Goal: Task Accomplishment & Management: Manage account settings

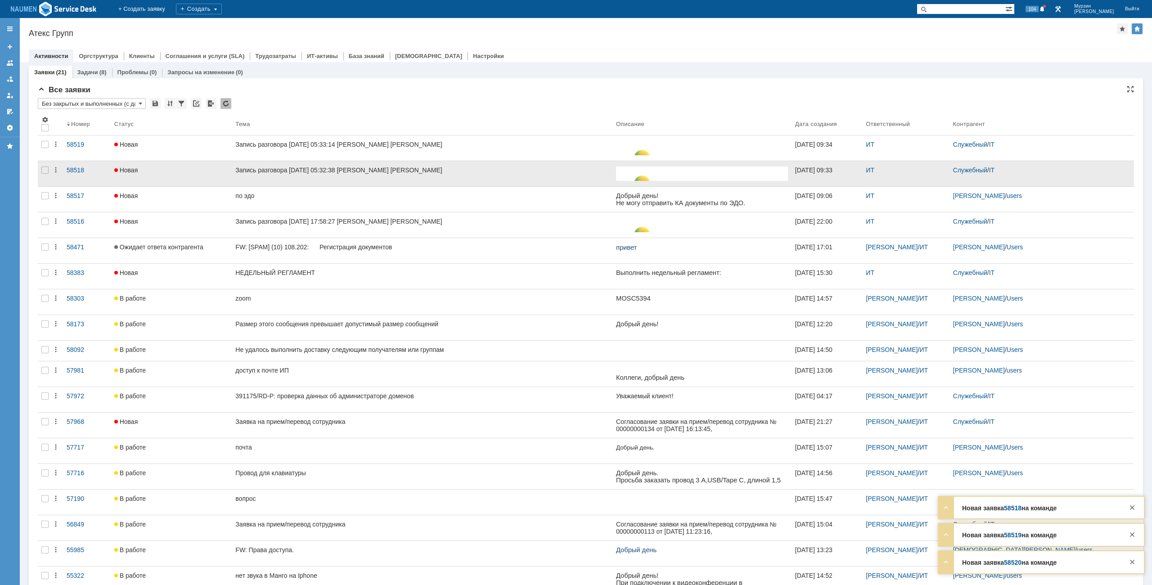
click at [49, 169] on div at bounding box center [45, 173] width 14 height 25
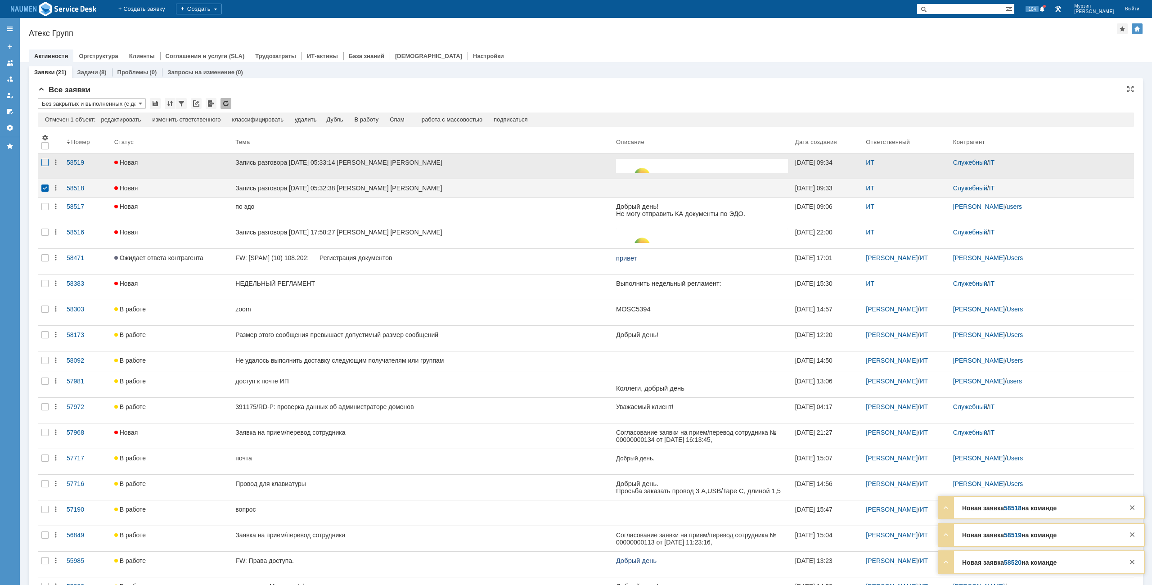
click at [47, 162] on div at bounding box center [44, 162] width 7 height 7
click at [378, 119] on div "Спам" at bounding box center [378, 119] width 15 height 7
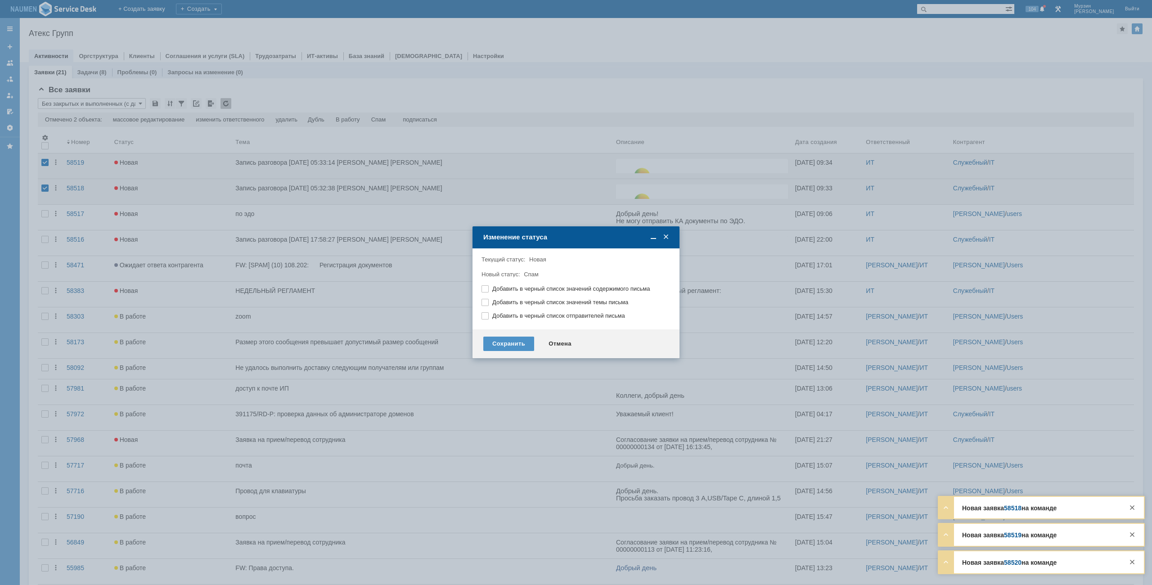
click at [507, 334] on div "Сохранить Отмена" at bounding box center [576, 343] width 207 height 29
click at [508, 340] on div "Сохранить" at bounding box center [508, 344] width 51 height 14
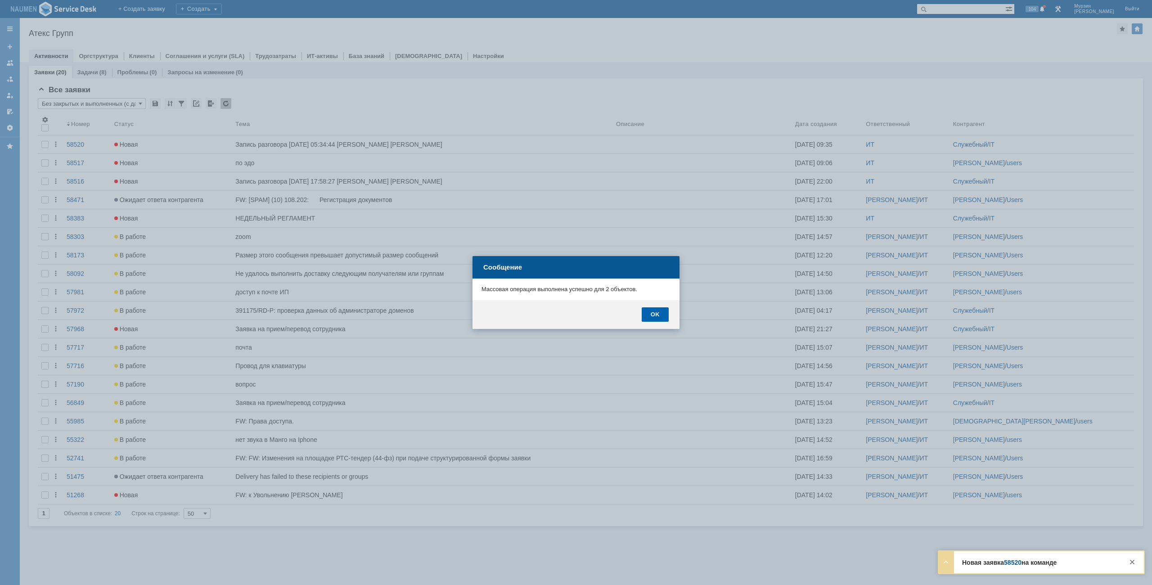
click at [644, 315] on div "OK" at bounding box center [655, 314] width 27 height 14
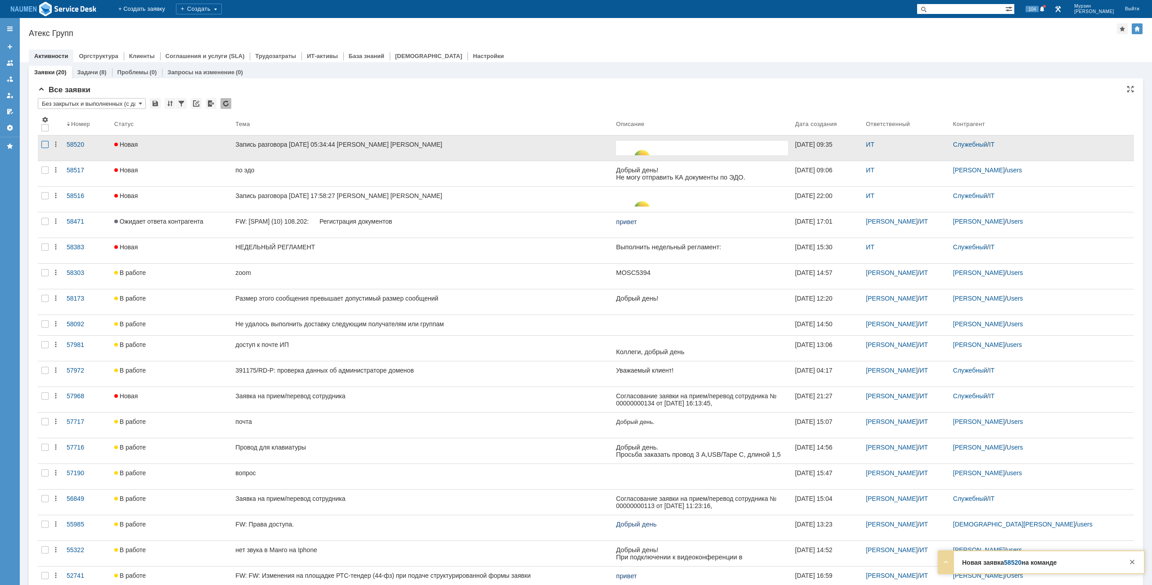
click at [41, 145] on div at bounding box center [44, 144] width 7 height 7
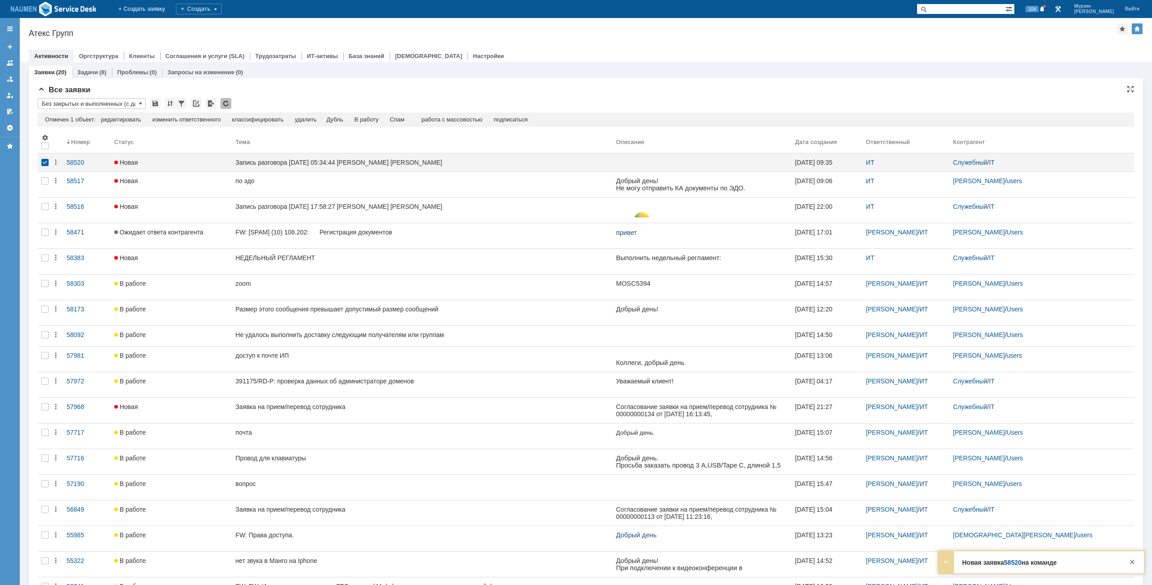
click at [397, 111] on div "* Без закрытых и выполненных (с датой создания) ред. 08.05 Результаты поиска: О…" at bounding box center [586, 381] width 1096 height 566
click at [403, 119] on div "Спам" at bounding box center [397, 119] width 15 height 7
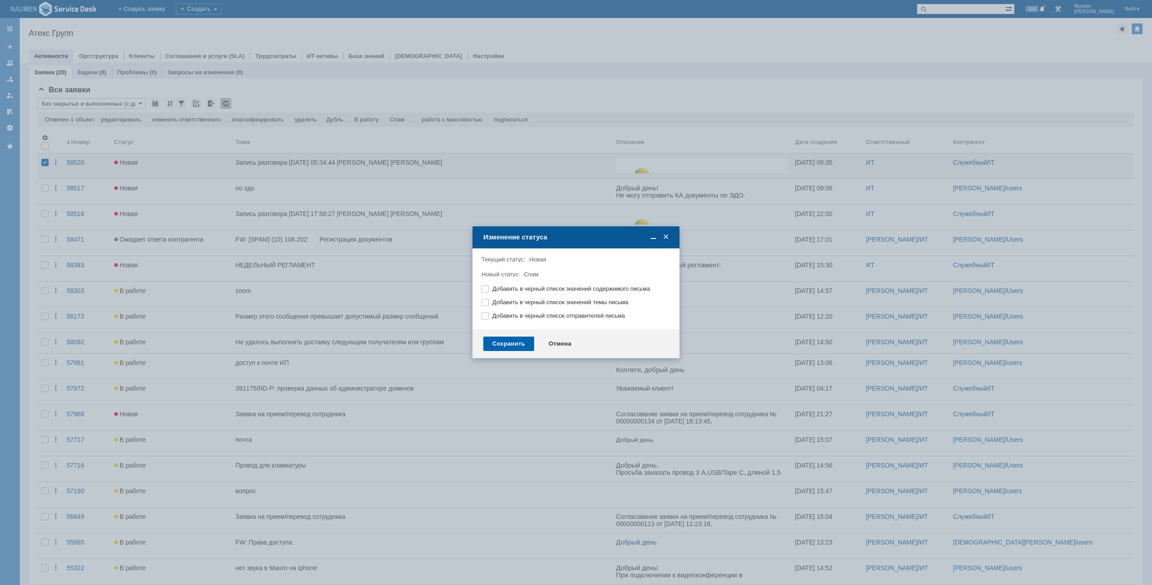
click at [497, 337] on div "Сохранить" at bounding box center [508, 344] width 51 height 14
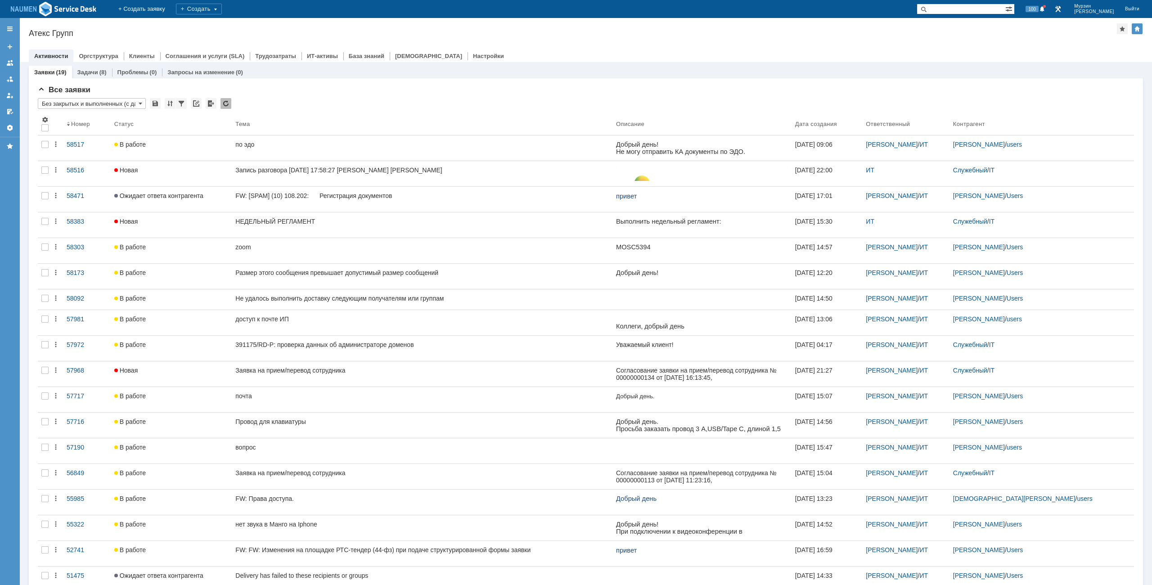
click at [219, 35] on div "Атекс Групп" at bounding box center [573, 33] width 1088 height 9
click at [768, 49] on div at bounding box center [586, 46] width 1114 height 7
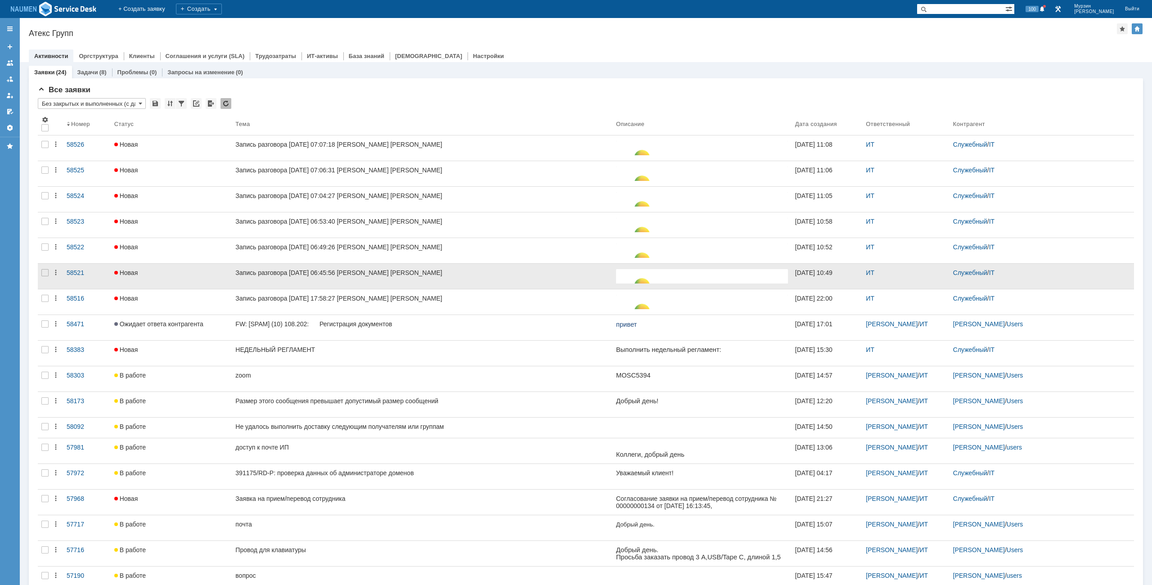
click at [44, 277] on div at bounding box center [45, 276] width 14 height 25
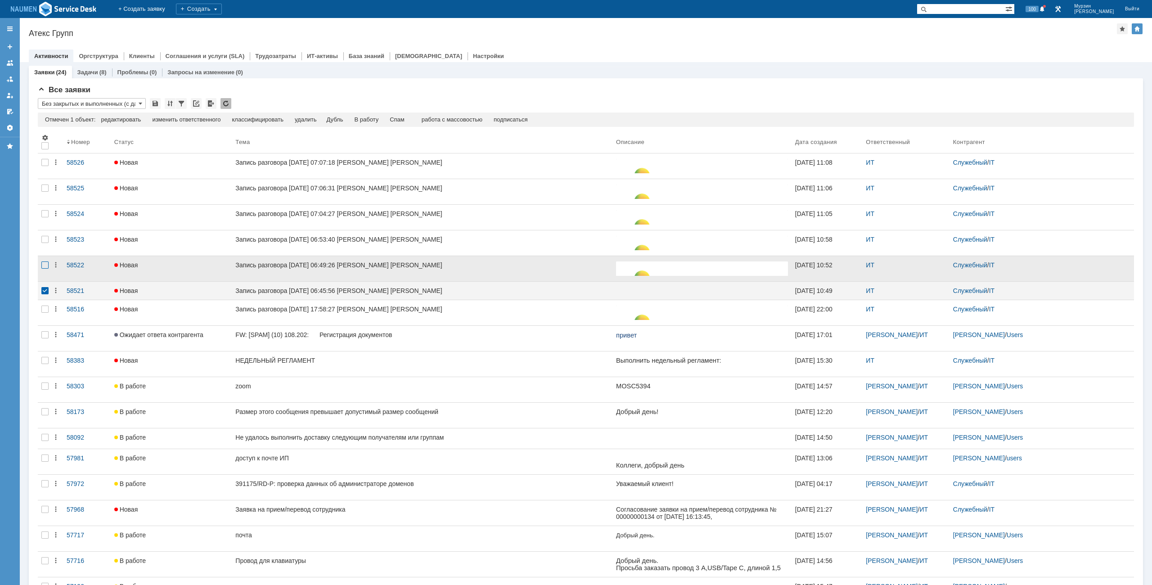
click at [44, 266] on div at bounding box center [44, 264] width 7 height 7
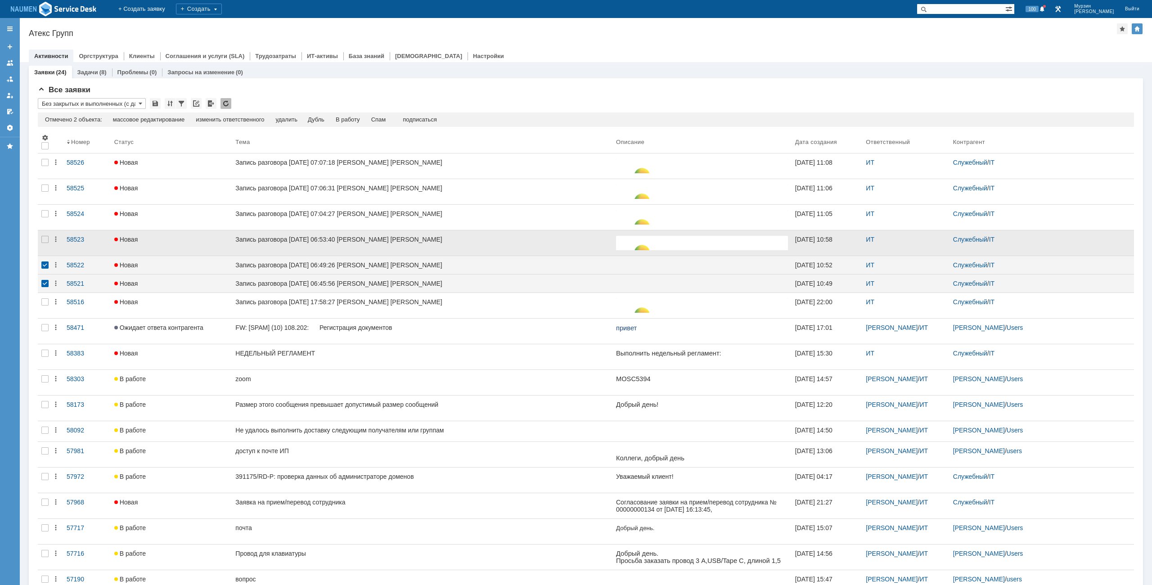
click at [41, 243] on div at bounding box center [45, 242] width 14 height 25
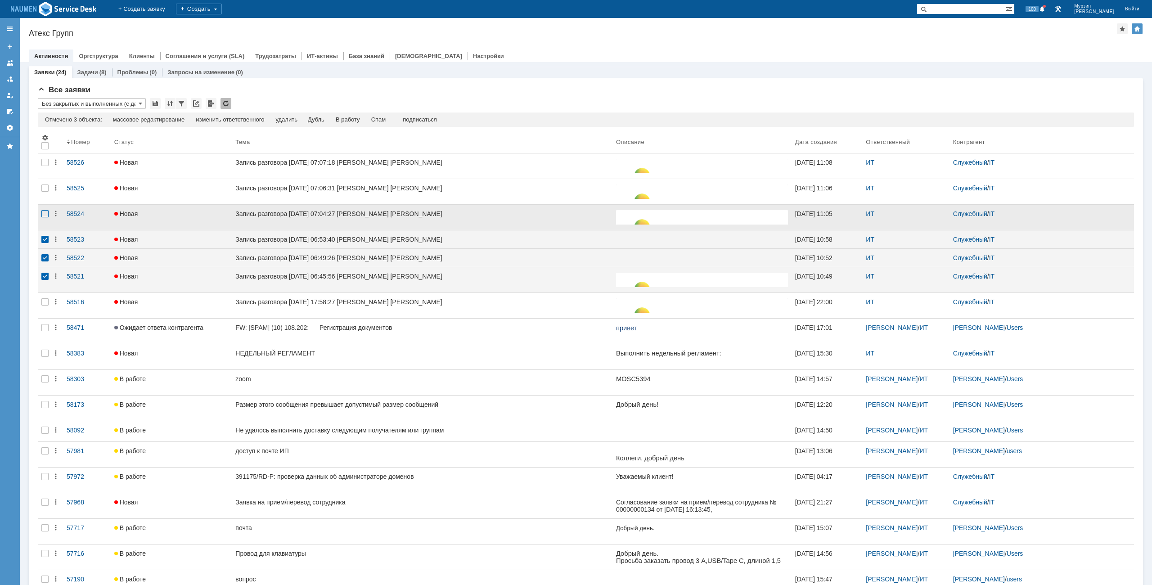
click at [48, 214] on div at bounding box center [44, 213] width 7 height 7
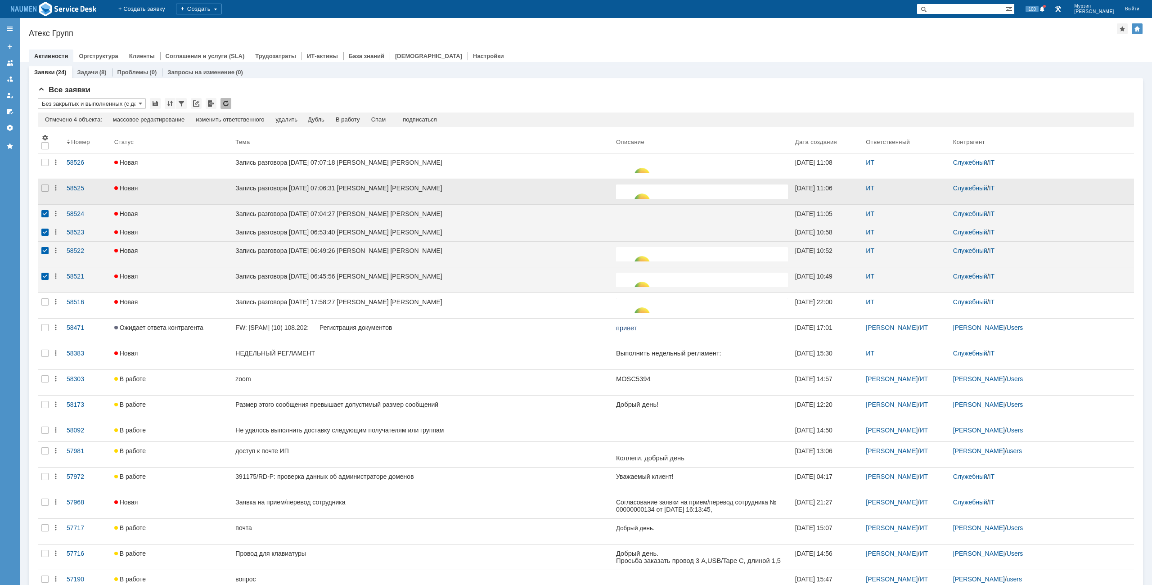
click at [48, 202] on div at bounding box center [45, 191] width 14 height 25
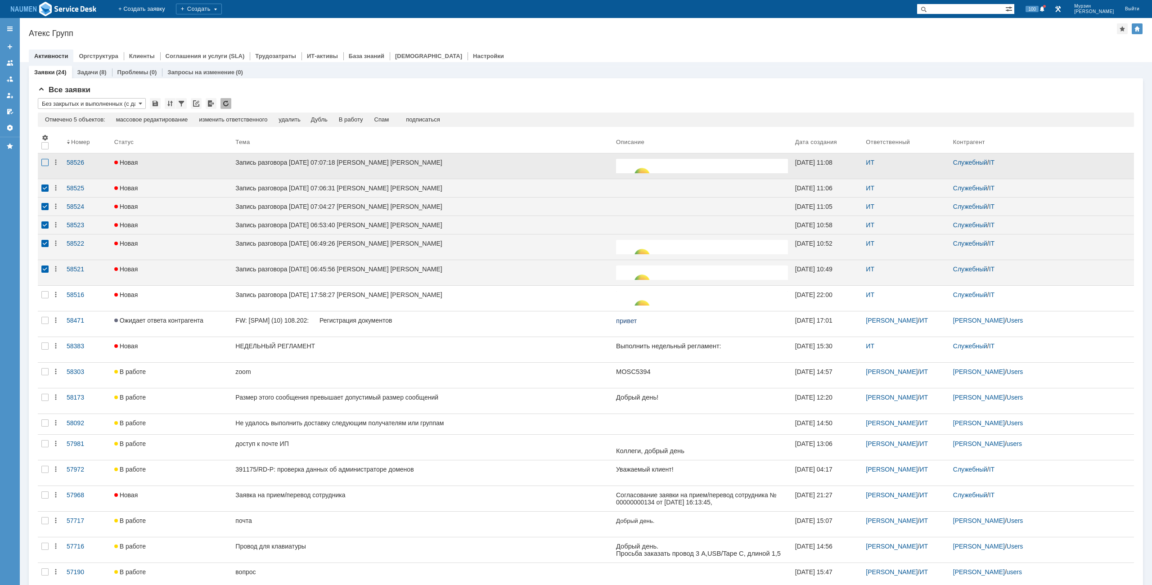
click at [43, 165] on div at bounding box center [44, 162] width 7 height 7
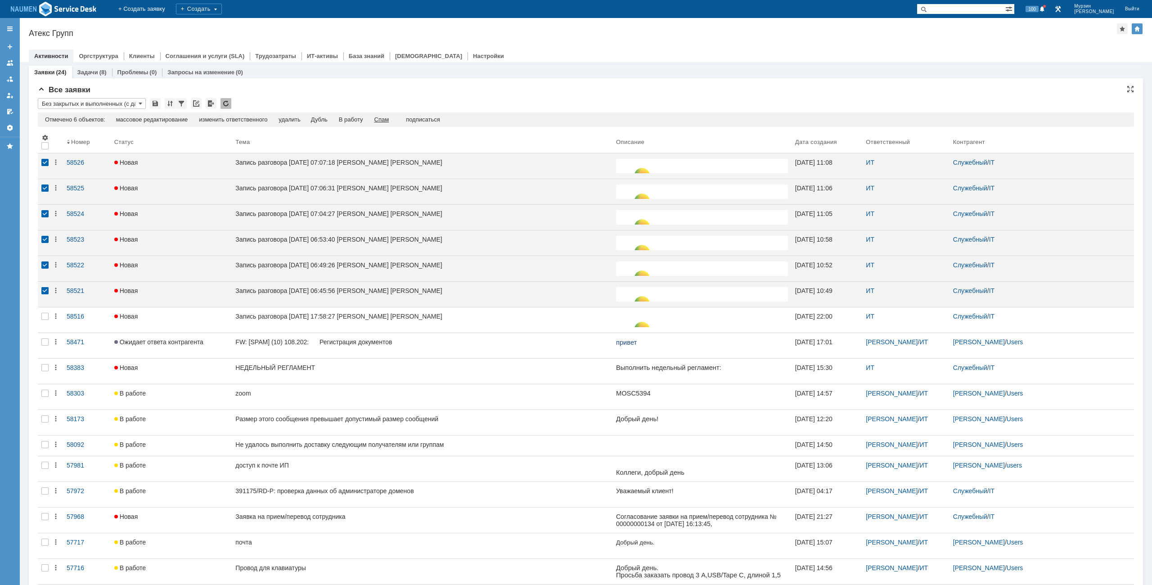
click at [389, 120] on div "Спам" at bounding box center [381, 119] width 15 height 7
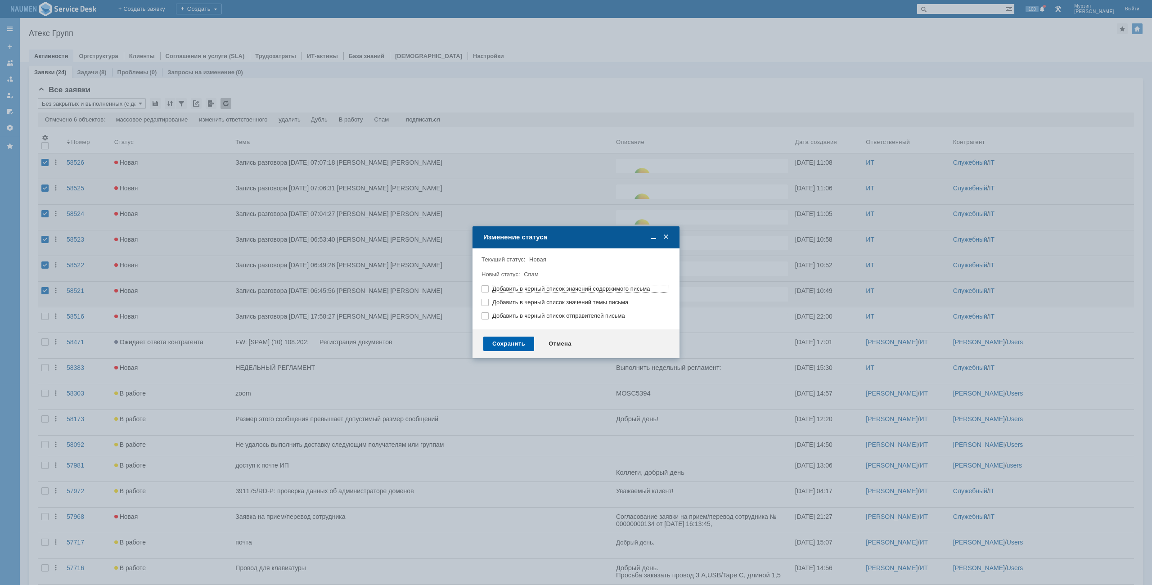
click at [524, 343] on div "Сохранить" at bounding box center [508, 344] width 51 height 14
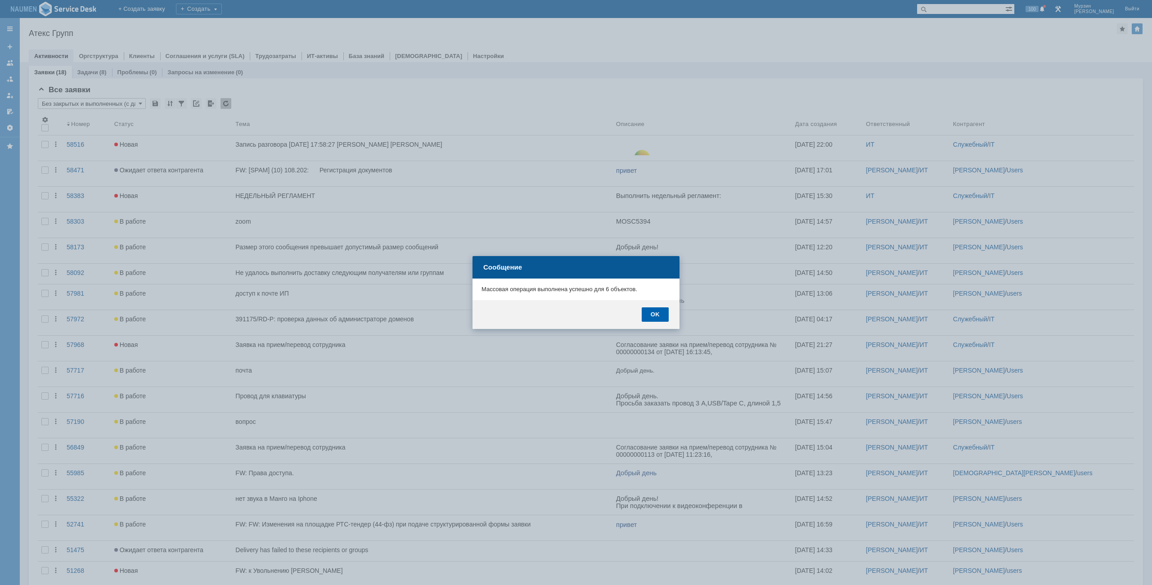
click at [655, 313] on div "OK" at bounding box center [655, 314] width 27 height 14
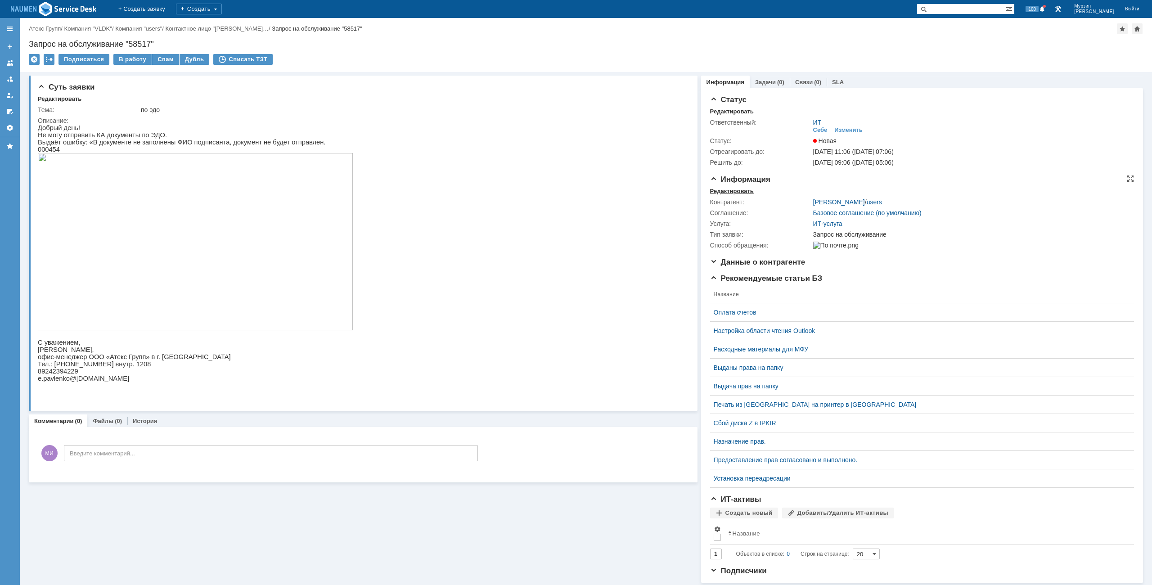
click at [737, 190] on div "Редактировать" at bounding box center [732, 191] width 44 height 7
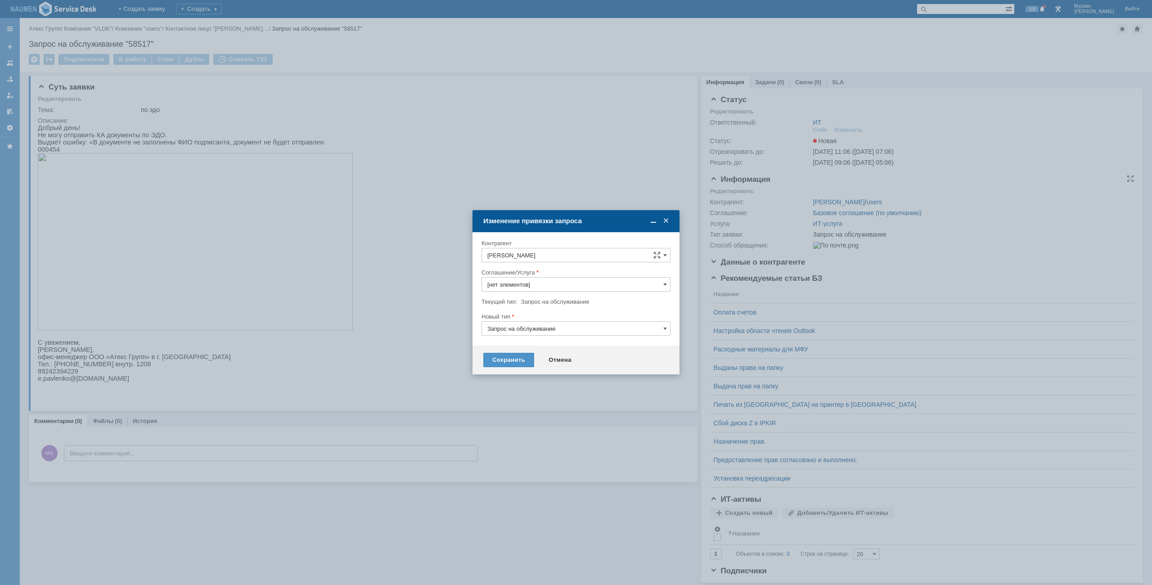
type input "ИТ-услуга"
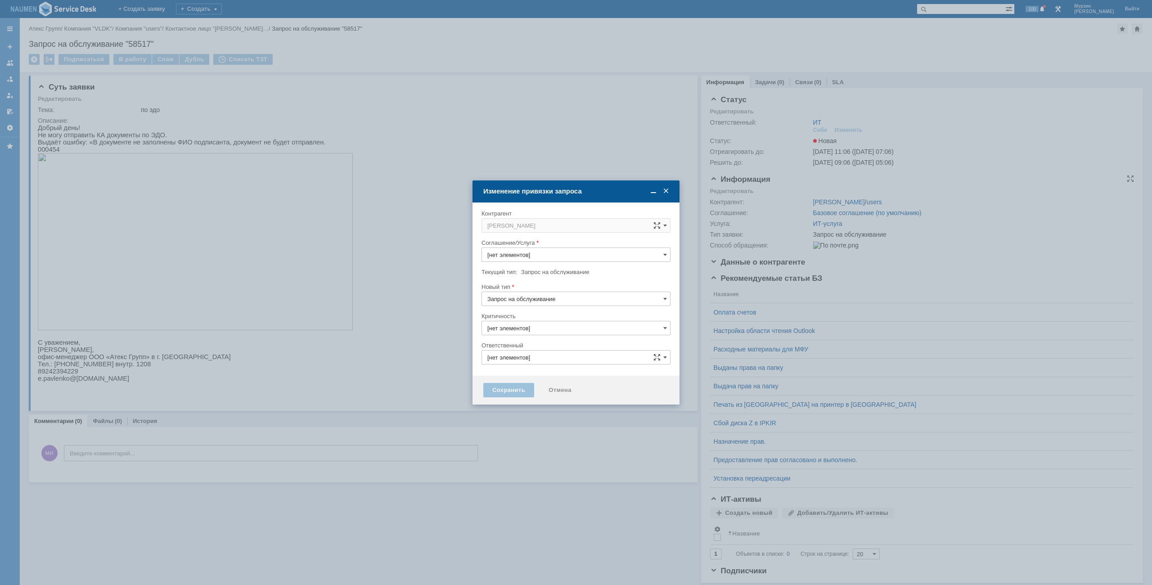
type input "ИТ-услуга"
type input "3. Низкая"
type input "ИТ"
type input "[не указано]"
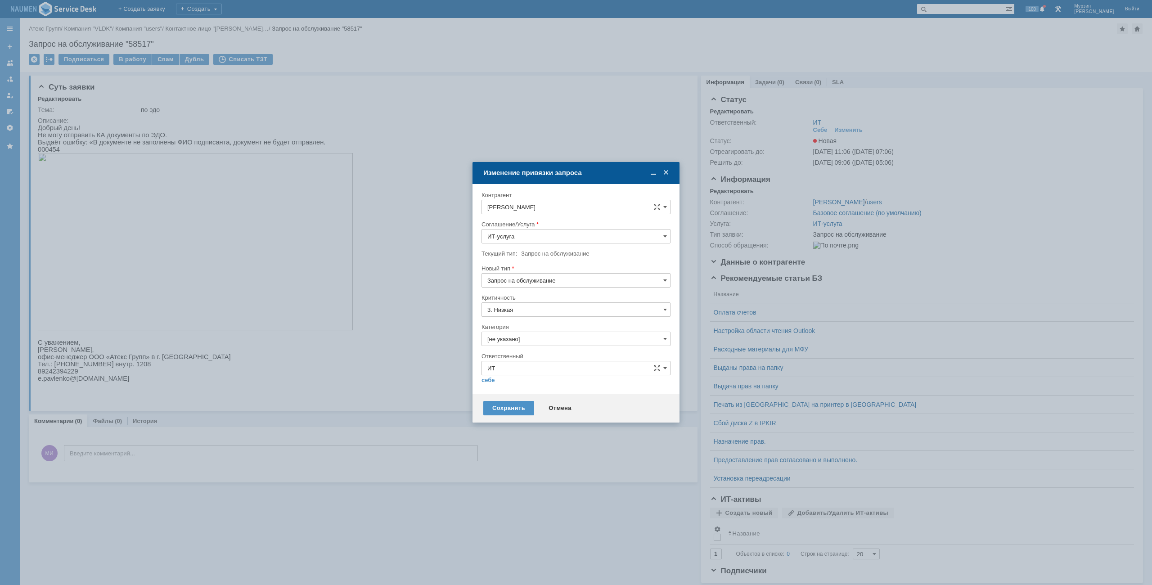
click at [510, 284] on input "Запрос на обслуживание" at bounding box center [576, 280] width 189 height 14
click at [510, 332] on div "Инцидент" at bounding box center [576, 327] width 188 height 14
type input "Инцидент"
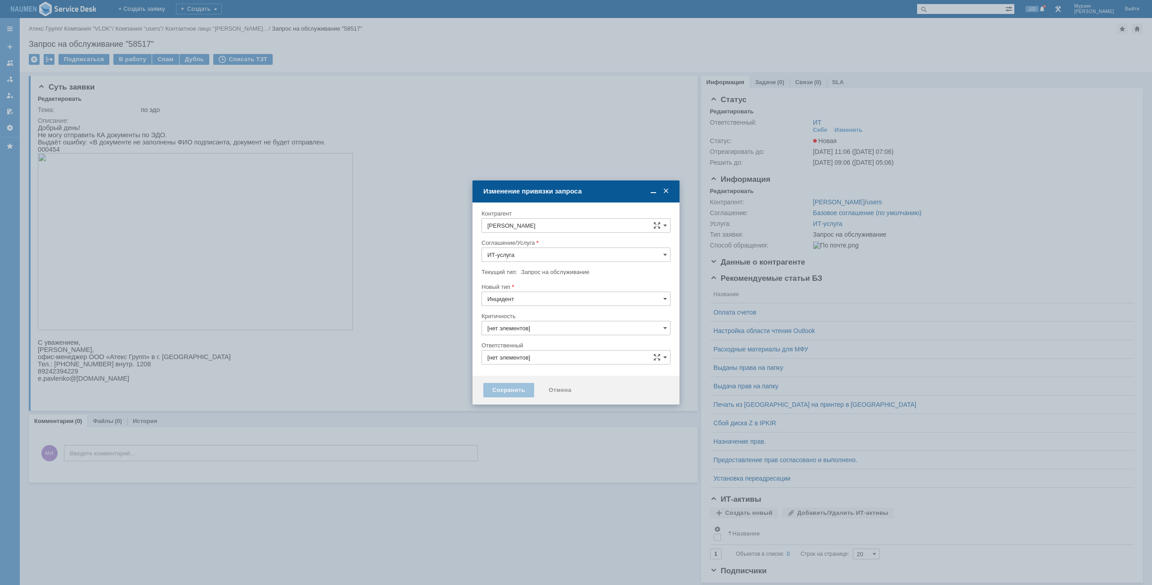
type input "3. Низкая"
type input "ИТ"
type input "[не указано]"
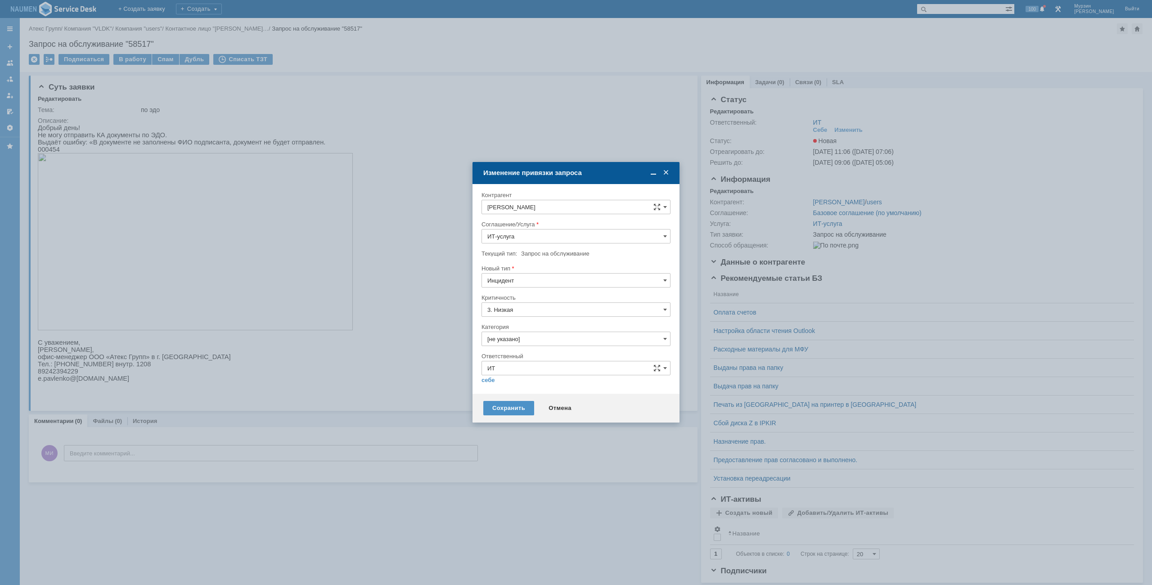
type input "Инцидент"
click at [511, 340] on input "[не указано]" at bounding box center [576, 339] width 189 height 14
click at [527, 387] on span "Внутренние ошибки 1С" at bounding box center [575, 385] width 177 height 7
type input "Внутренние ошибки 1С"
click at [493, 383] on link "себе" at bounding box center [489, 380] width 14 height 7
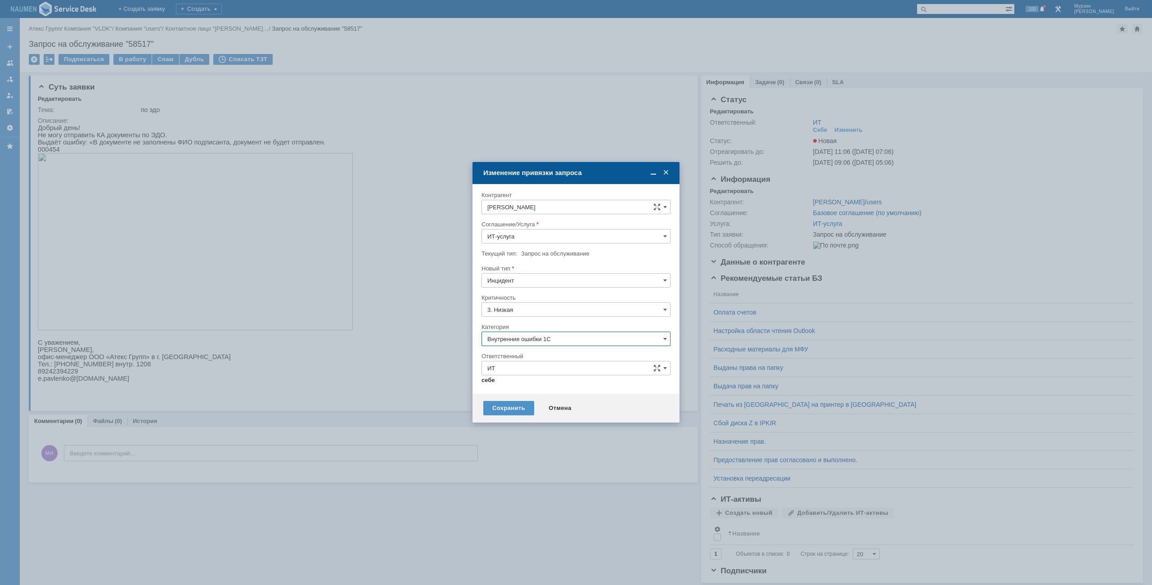
type input "Мурзин Иван"
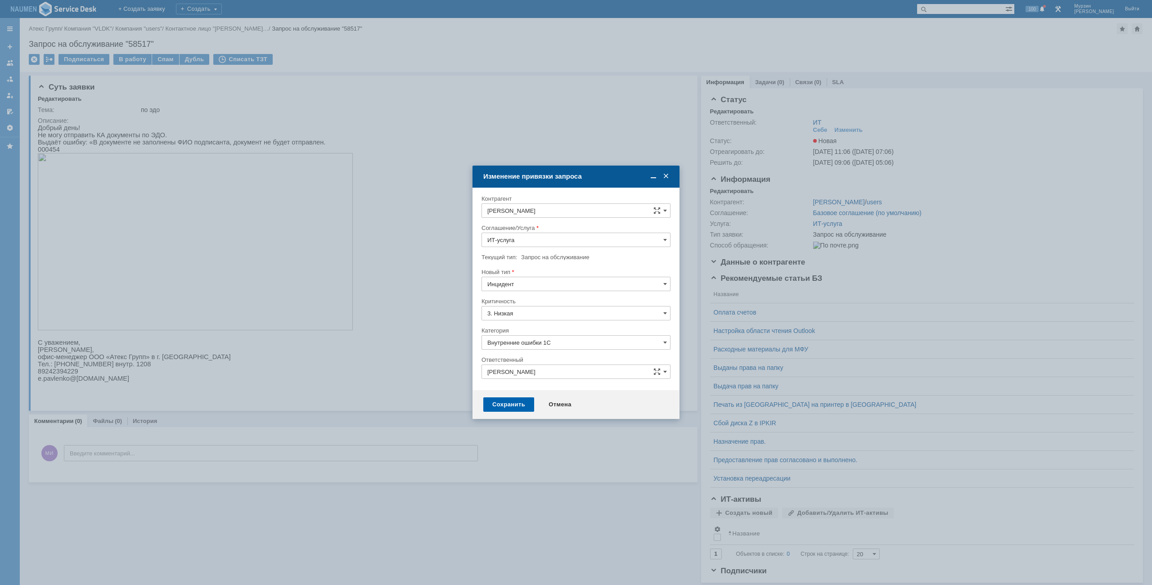
click at [504, 409] on div "Сохранить" at bounding box center [508, 404] width 51 height 14
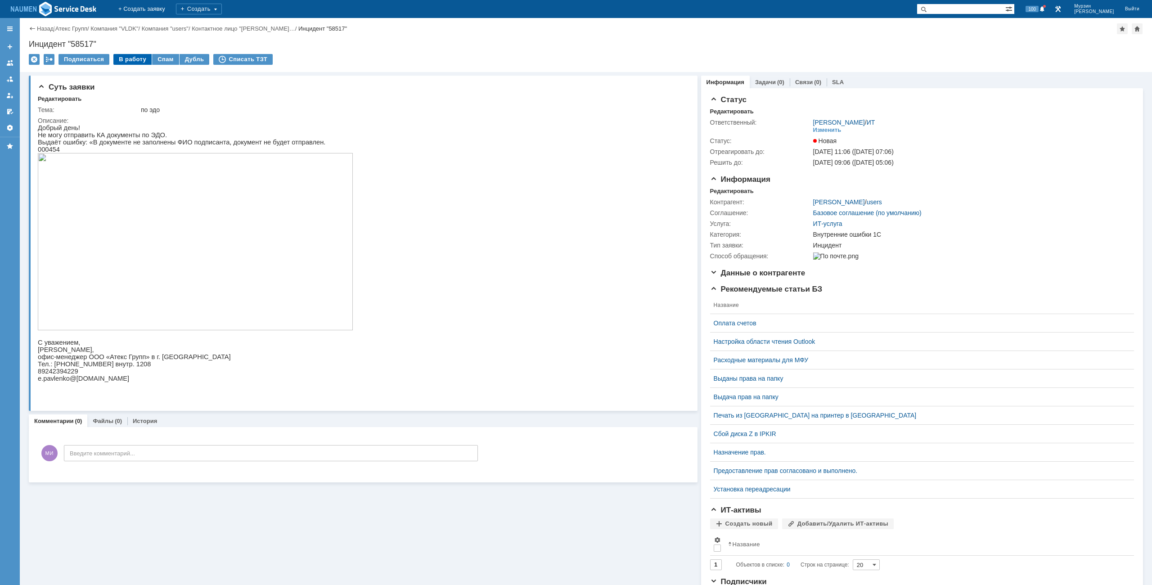
click at [127, 59] on div "В работу" at bounding box center [132, 59] width 38 height 11
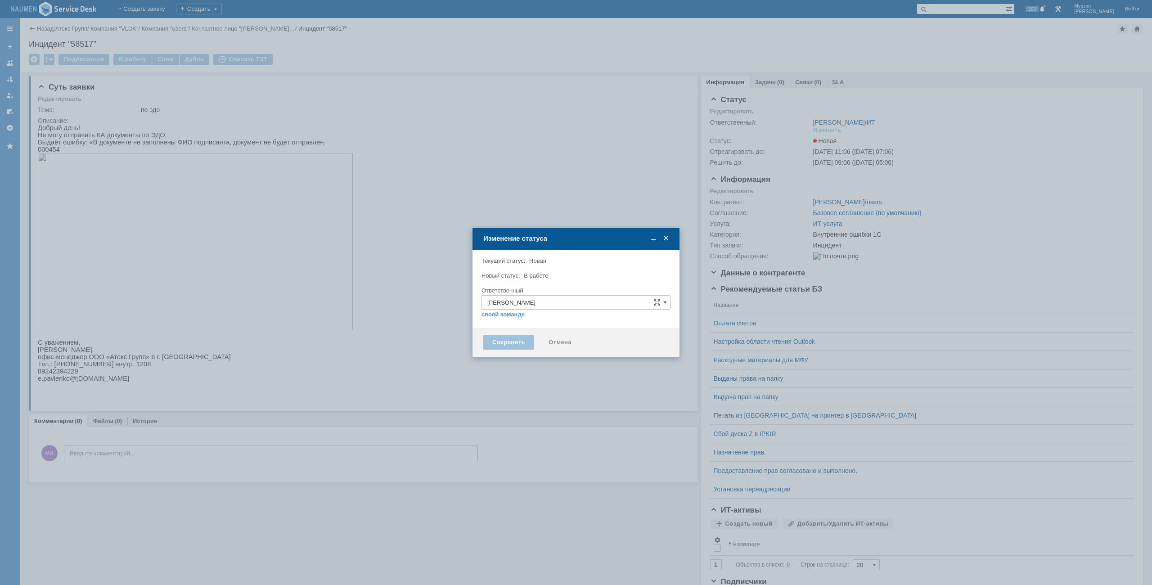
type input "Внутренние ошибки 1С"
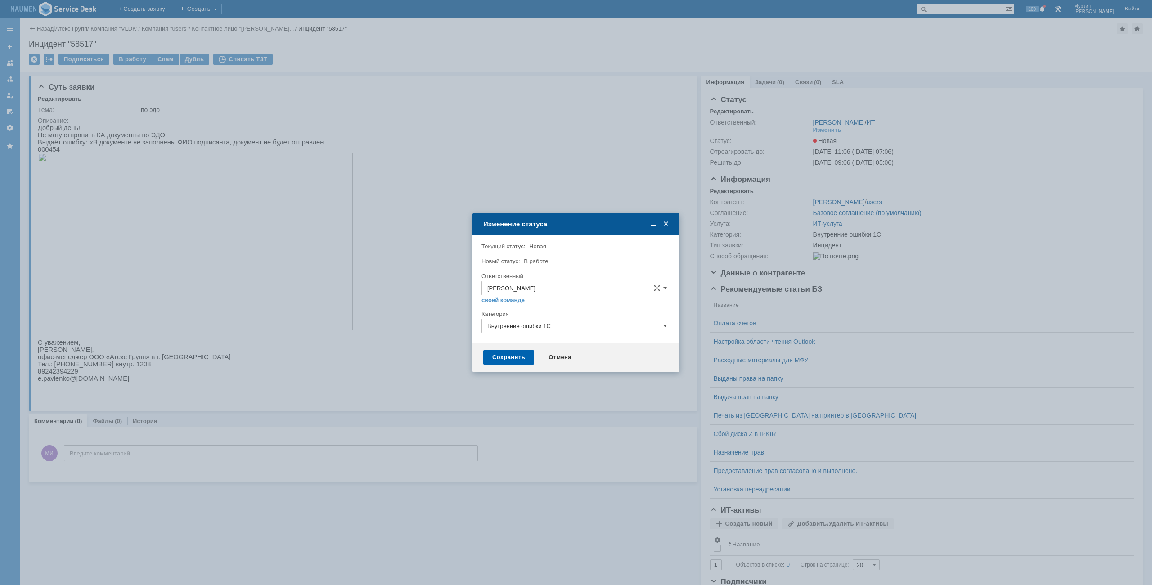
click at [511, 351] on div "Сохранить" at bounding box center [508, 357] width 51 height 14
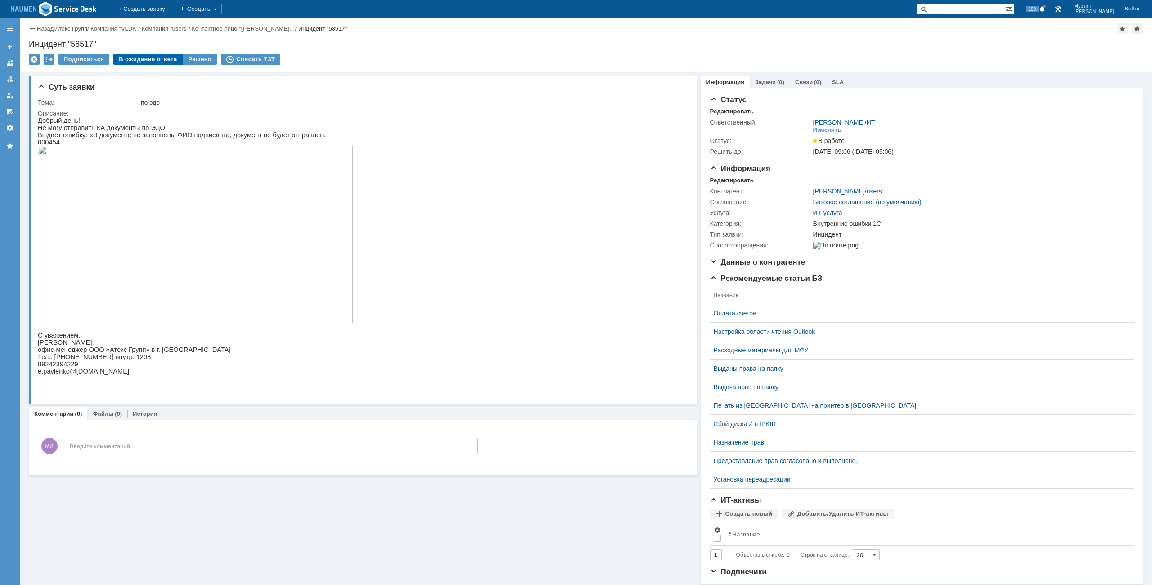
click at [150, 64] on div "В ожидание ответа" at bounding box center [147, 59] width 69 height 11
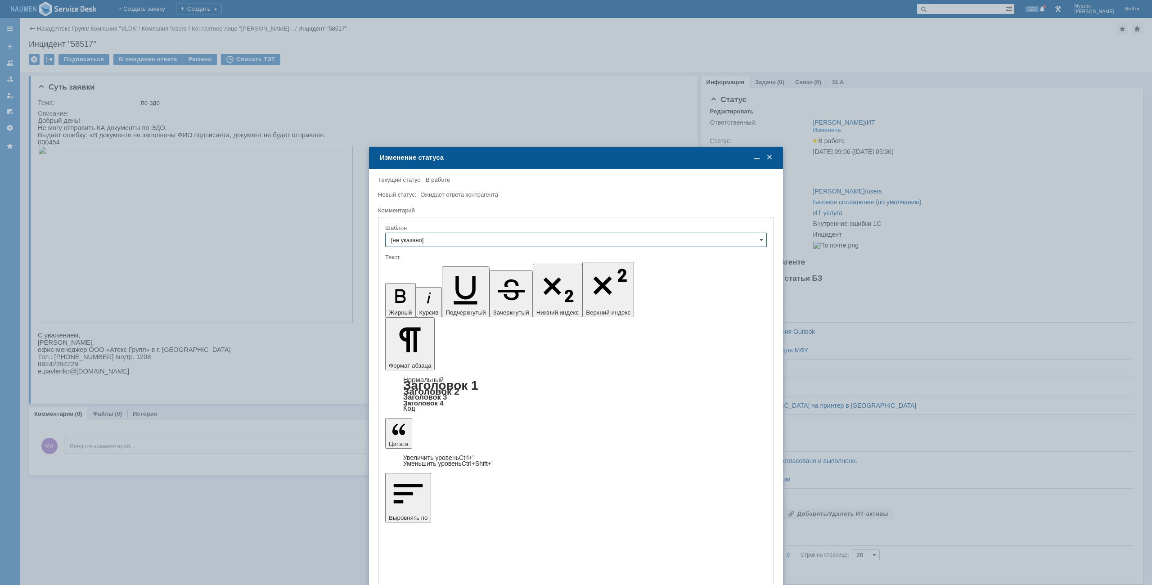
click at [486, 229] on div "Шаблон" at bounding box center [575, 228] width 380 height 6
click at [484, 245] on input "[не указано]" at bounding box center [576, 240] width 382 height 14
click at [464, 322] on span "Не дозвонились" at bounding box center [576, 318] width 370 height 7
type input "Не дозвонились"
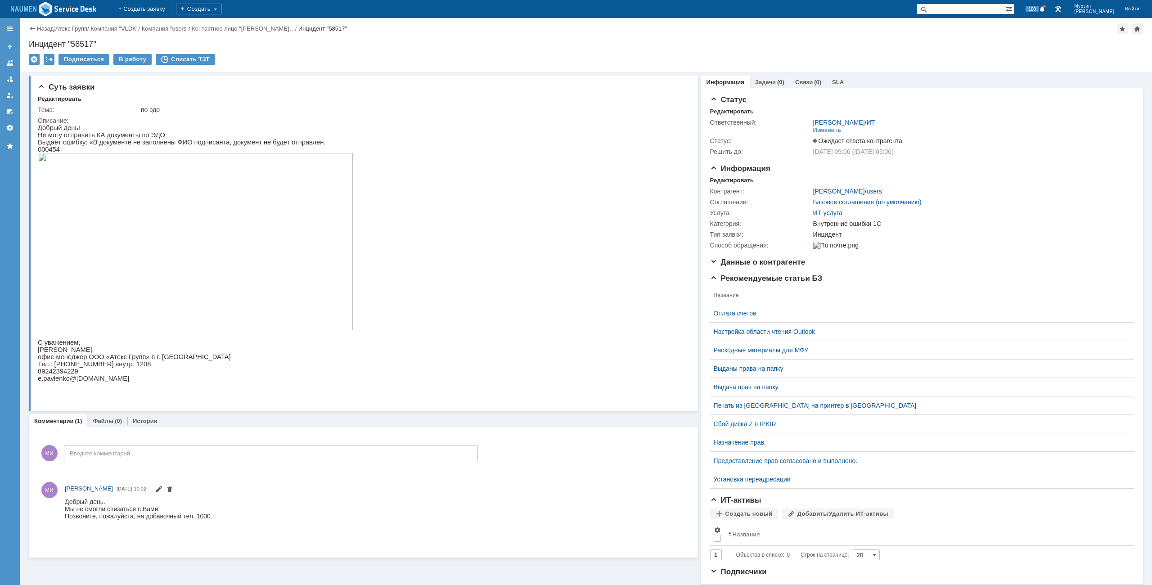
scroll to position [0, 0]
click at [120, 56] on div "В работу" at bounding box center [132, 59] width 38 height 11
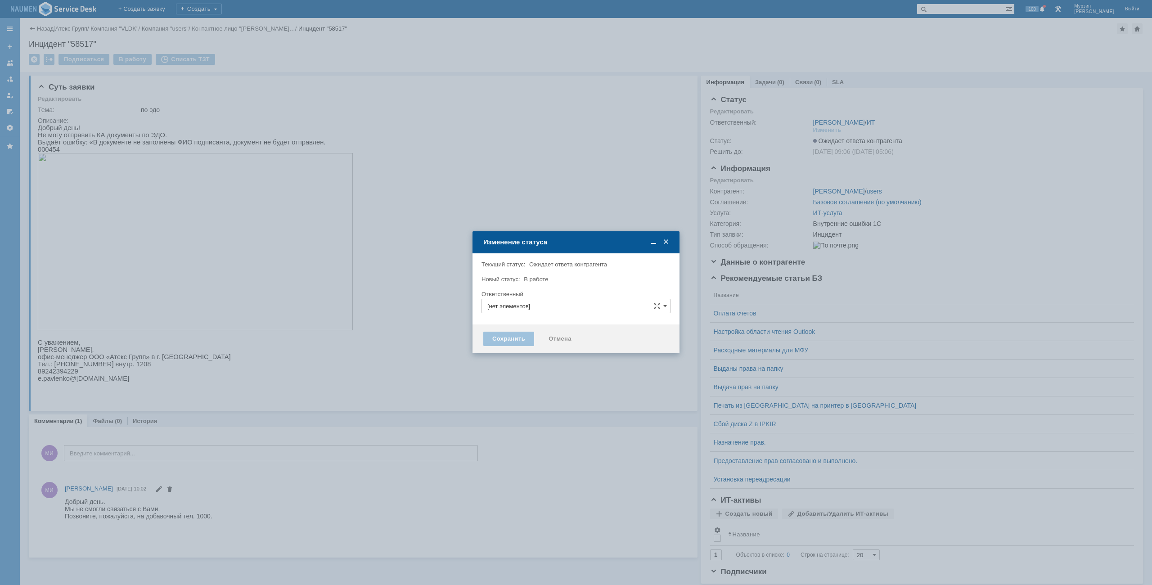
type input "[PERSON_NAME]"
type input "Внутренние ошибки 1С"
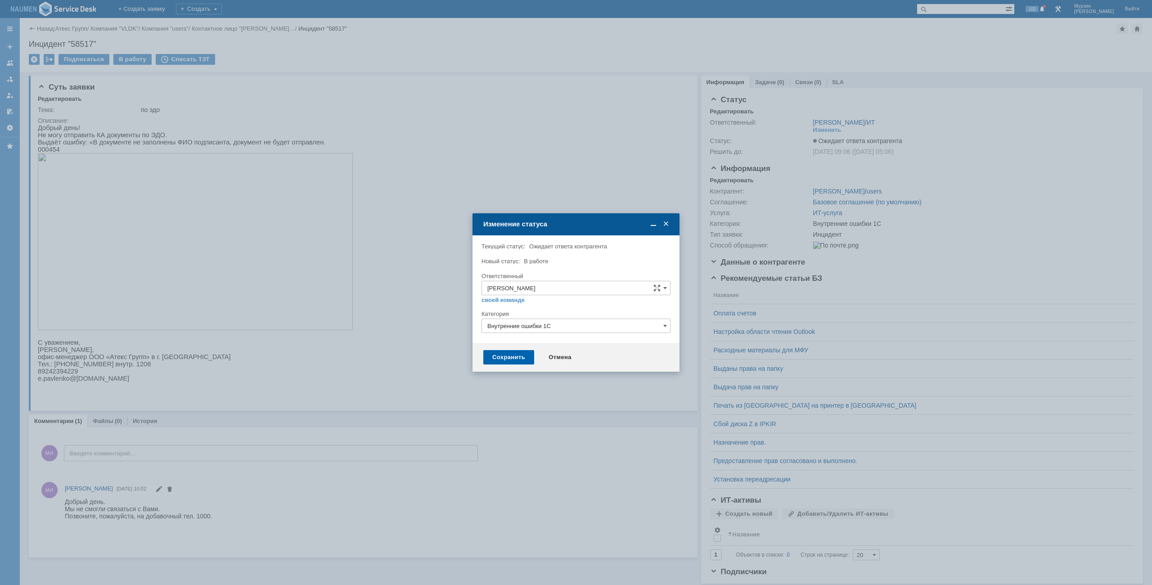
click at [508, 361] on div "Сохранить" at bounding box center [508, 357] width 51 height 14
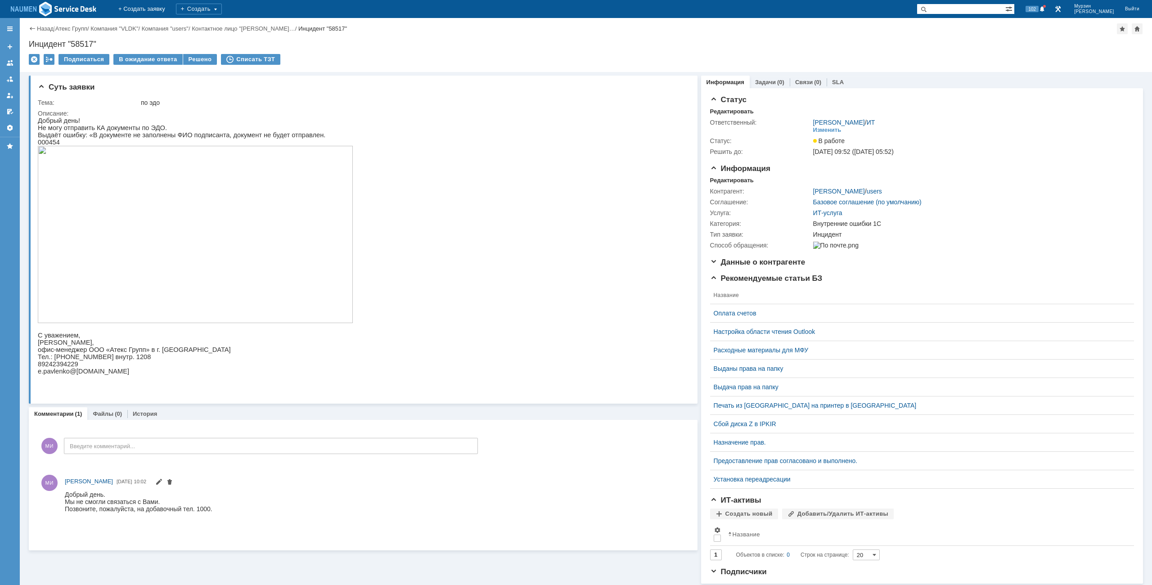
click at [197, 67] on div "Подписаться В ожидание ответа Решено Списать ТЗТ" at bounding box center [586, 63] width 1114 height 19
click at [198, 62] on div "Решено" at bounding box center [200, 59] width 34 height 11
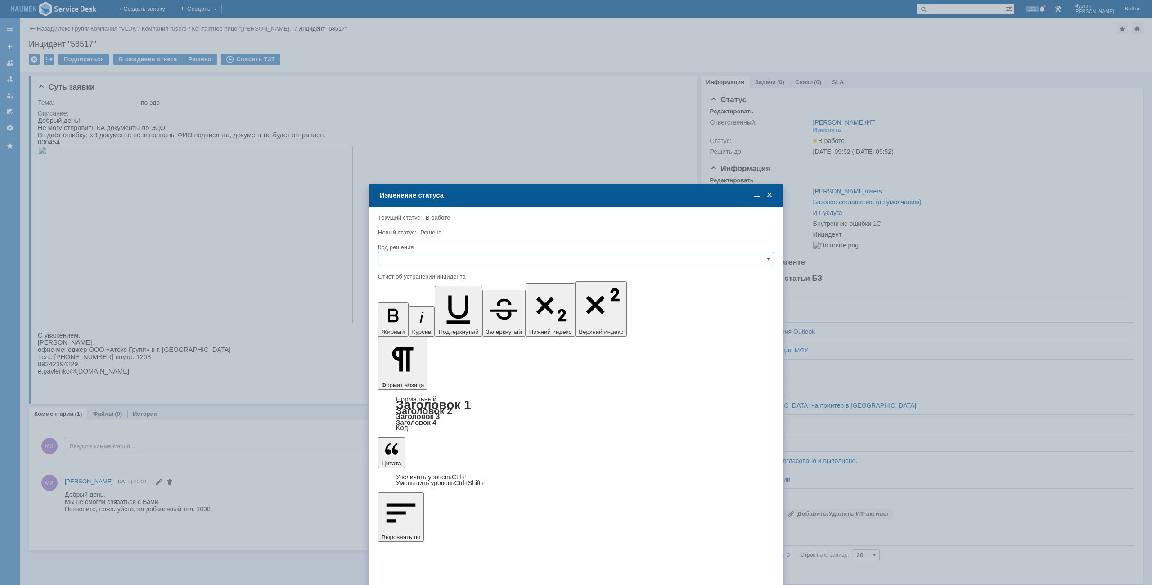
click at [491, 261] on input "text" at bounding box center [576, 259] width 396 height 14
drag, startPoint x: 429, startPoint y: 329, endPoint x: 436, endPoint y: 325, distance: 7.7
click at [436, 325] on div "[не указано] Не воспроизводится Отклонено Решено Спам Дубль" at bounding box center [575, 312] width 395 height 89
click at [436, 325] on div "Решено" at bounding box center [575, 320] width 395 height 14
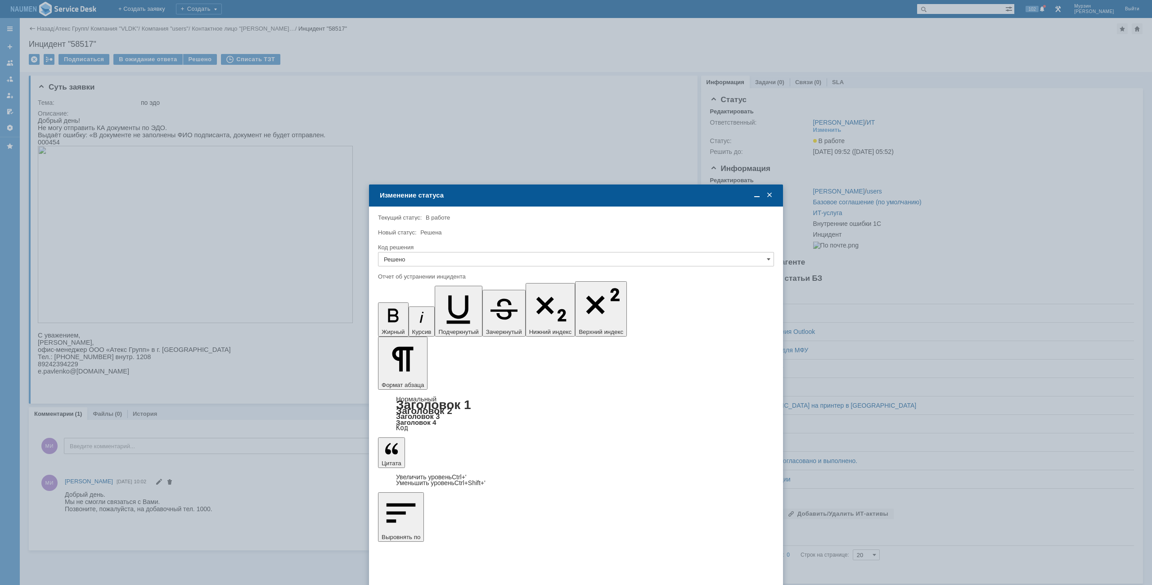
type input "Решено"
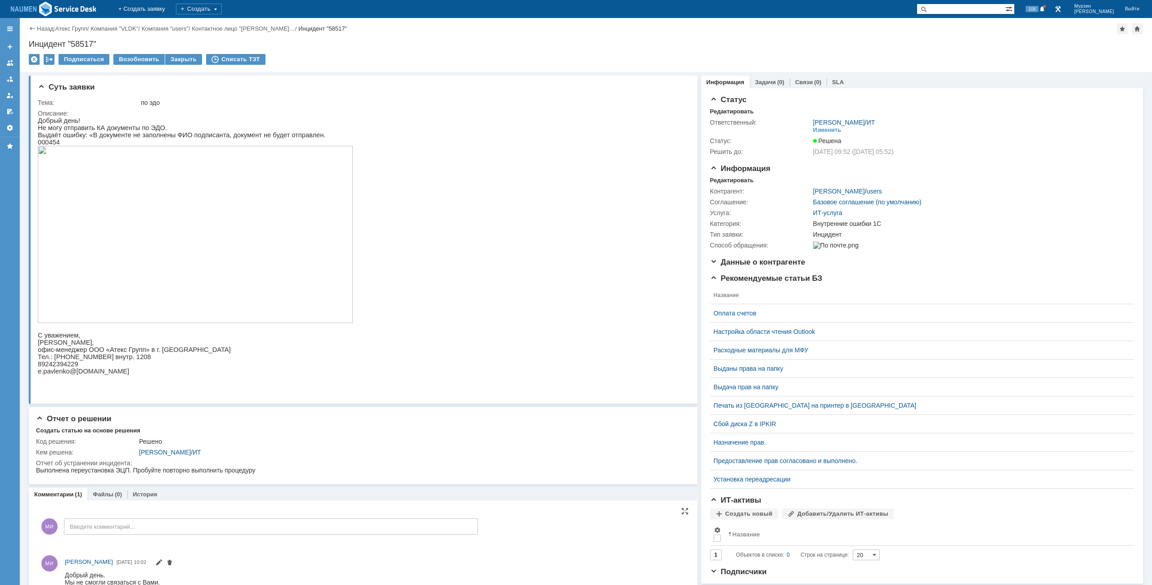
click at [200, 514] on div "МИ Введите комментарий..." at bounding box center [258, 528] width 440 height 42
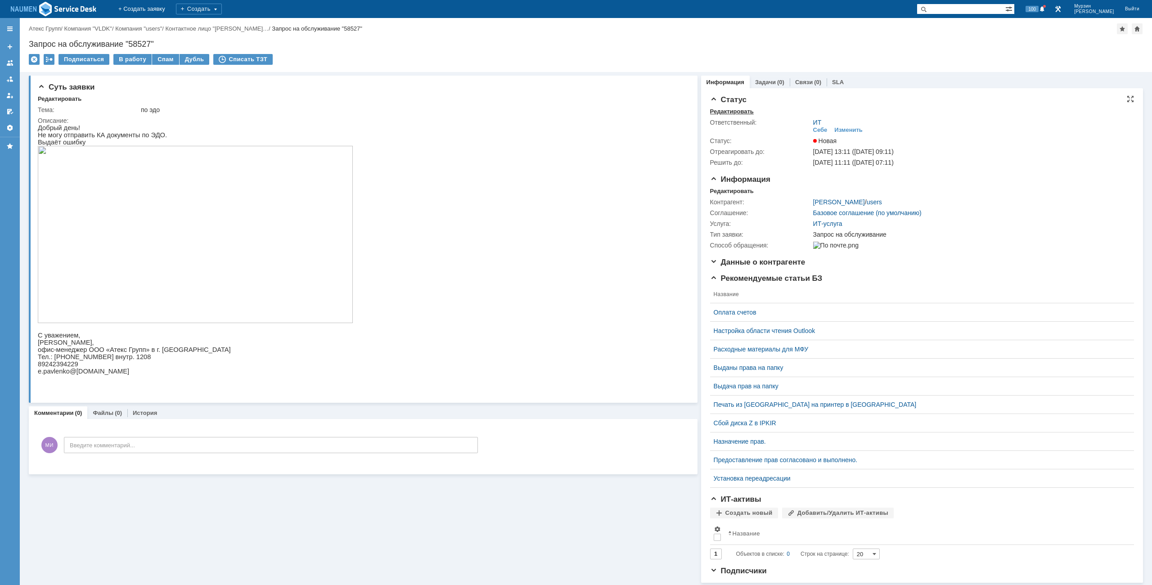
click at [715, 114] on div "Редактировать" at bounding box center [732, 111] width 44 height 7
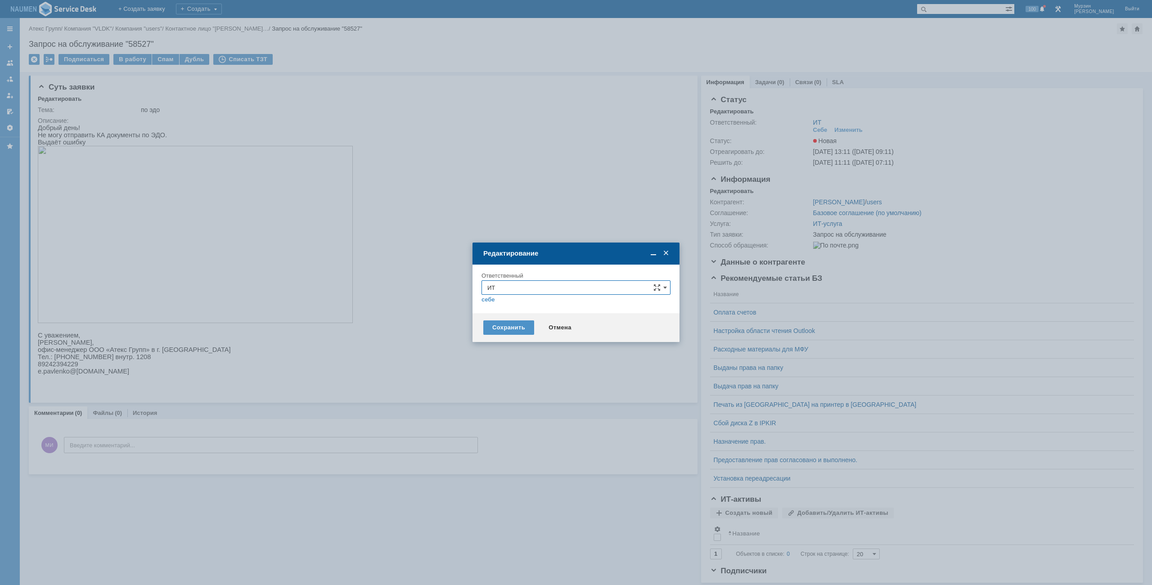
click at [586, 282] on input "ИТ" at bounding box center [576, 287] width 189 height 14
click at [512, 386] on div "АСУ" at bounding box center [576, 393] width 188 height 15
click at [517, 327] on div "Сохранить" at bounding box center [508, 327] width 51 height 14
type input "АСУ"
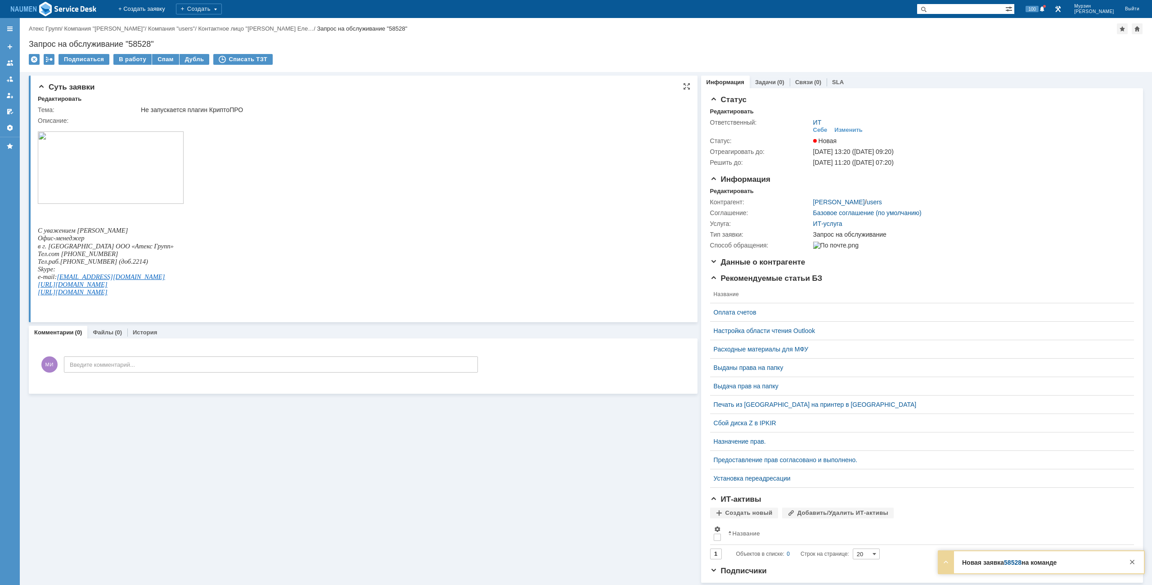
click at [109, 168] on img at bounding box center [111, 167] width 146 height 72
click at [462, 36] on div "Назад | Атекс Групп / Компания "[PERSON_NAME]" / Компания "users" / Контактное …" at bounding box center [586, 45] width 1132 height 54
click at [523, 32] on div "Назад | Атекс Групп / Компания "[PERSON_NAME]" / Компания "users" / Контактное …" at bounding box center [586, 28] width 1114 height 11
